Goal: Task Accomplishment & Management: Manage account settings

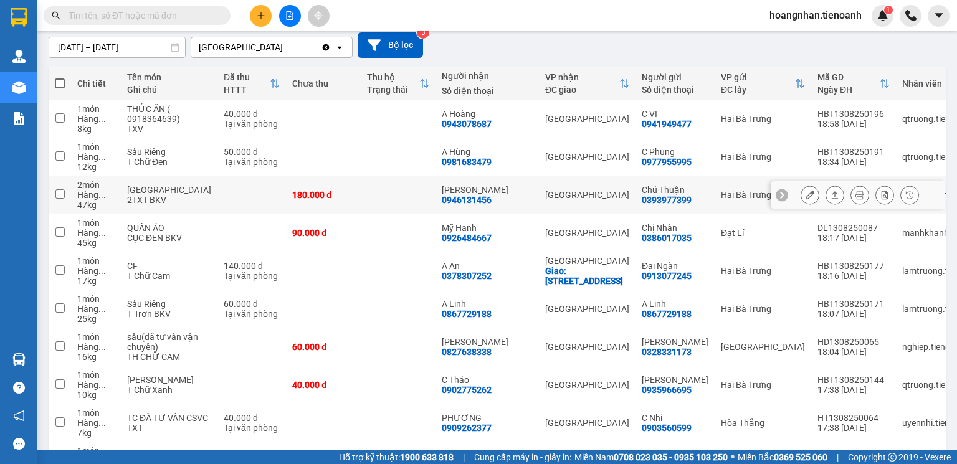
scroll to position [150, 0]
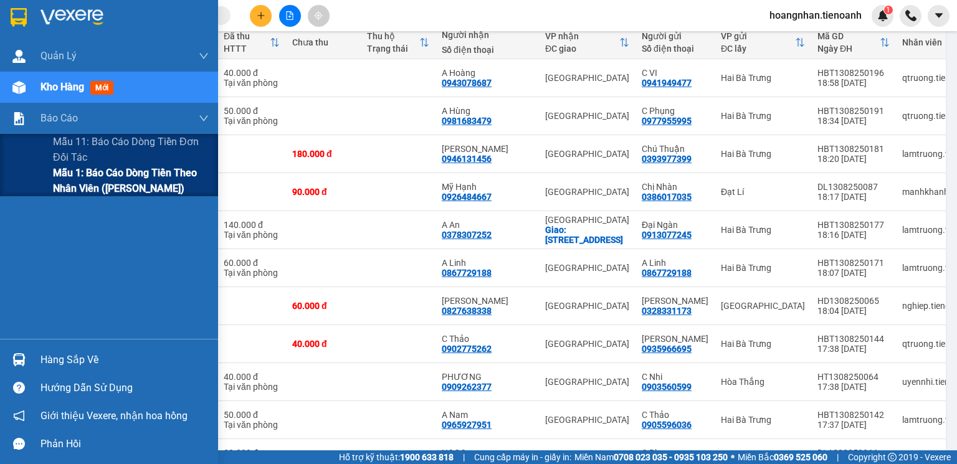
click at [112, 188] on span "Mẫu 1: Báo cáo dòng tiền theo nhân viên ([PERSON_NAME])" at bounding box center [131, 180] width 156 height 31
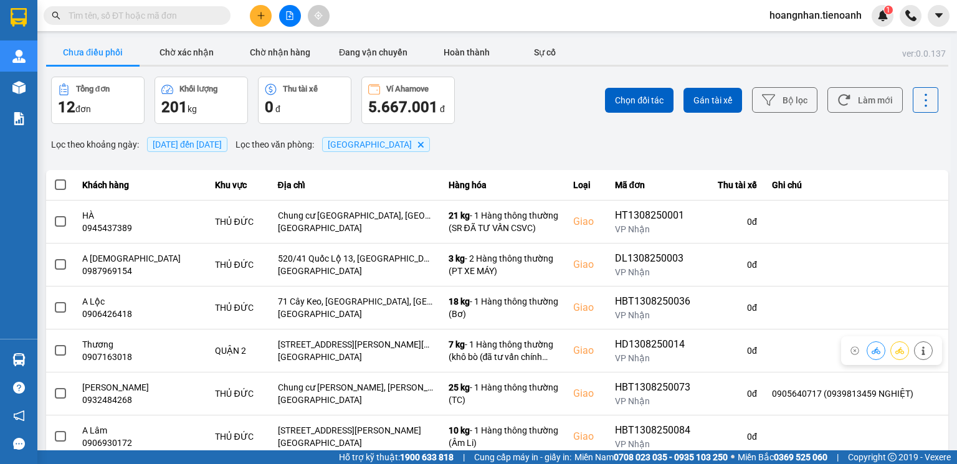
scroll to position [254, 0]
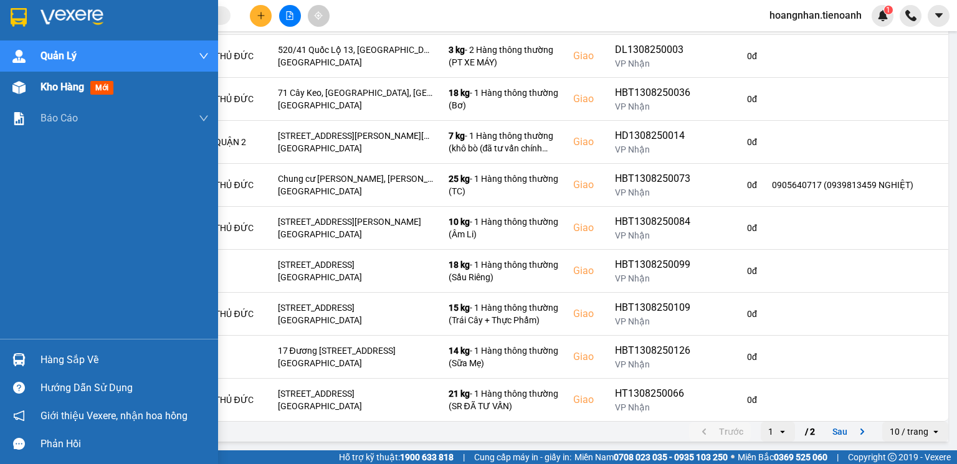
click at [17, 90] on img at bounding box center [18, 87] width 13 height 13
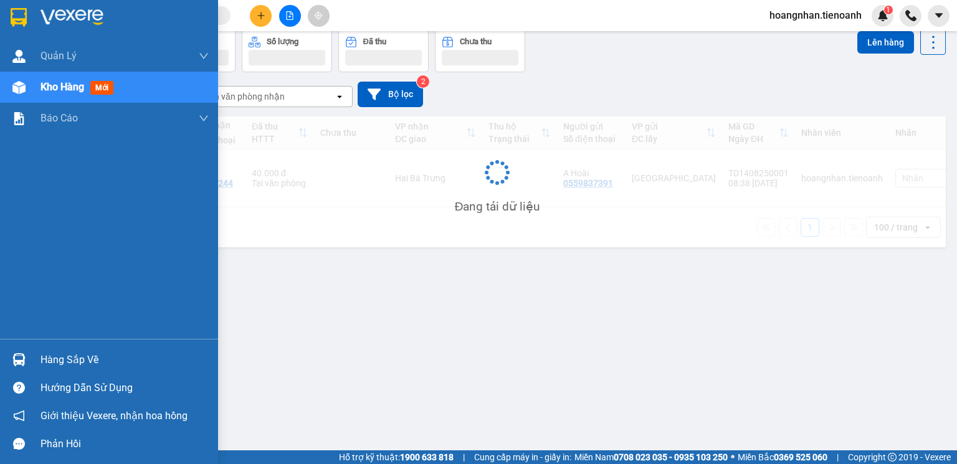
scroll to position [57, 0]
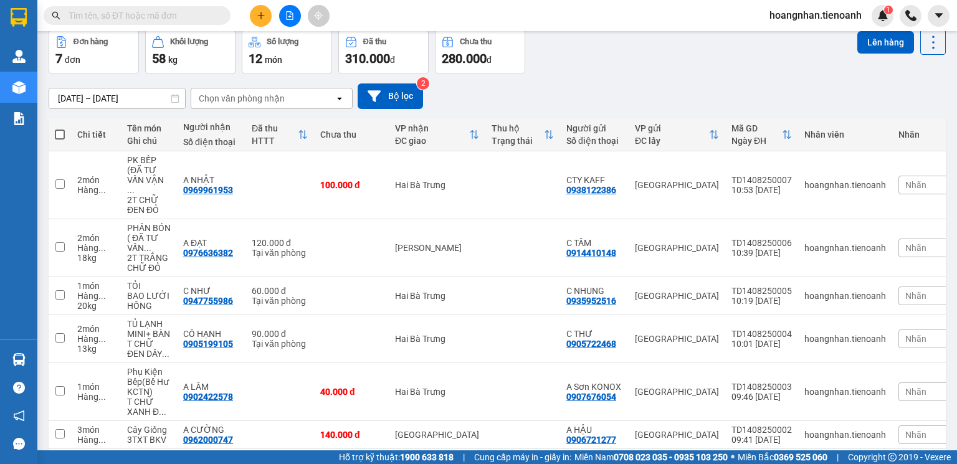
click at [795, 17] on span "hoangnhan.tienoanh" at bounding box center [815, 15] width 112 height 16
click at [794, 46] on li "Đăng xuất" at bounding box center [814, 39] width 113 height 20
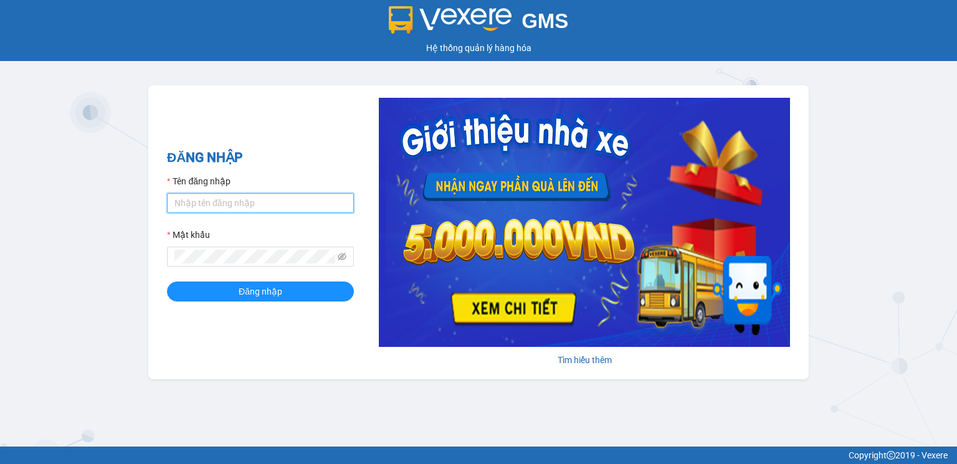
click at [248, 198] on input "Tên đăng nhập" at bounding box center [260, 203] width 187 height 20
type input "vinhquang.tienoanh"
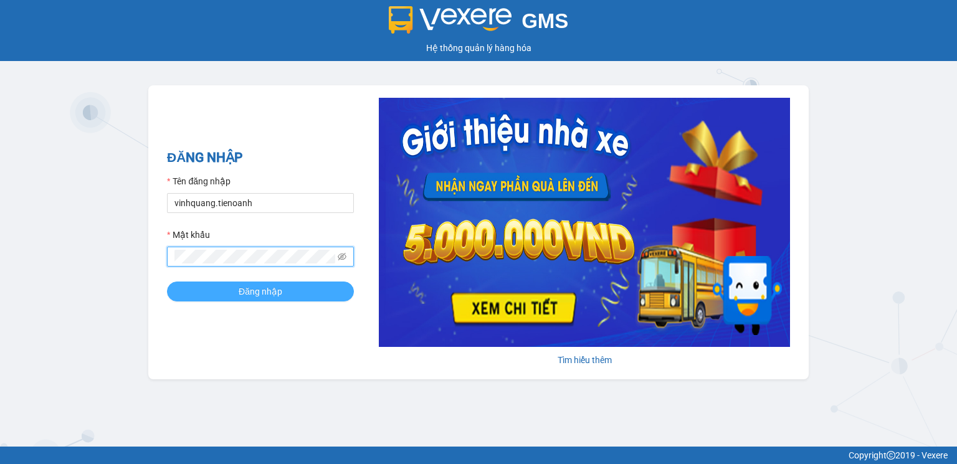
click at [244, 293] on span "Đăng nhập" at bounding box center [261, 292] width 44 height 14
